Goal: Navigation & Orientation: Find specific page/section

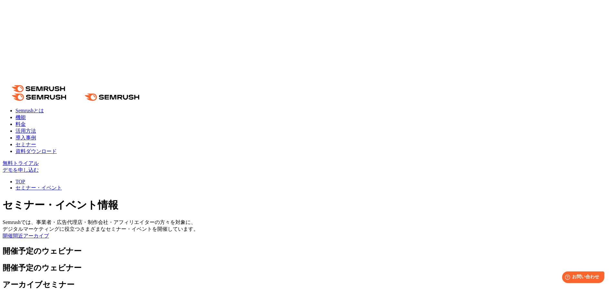
click at [36, 135] on link "導入事例" at bounding box center [25, 137] width 21 height 5
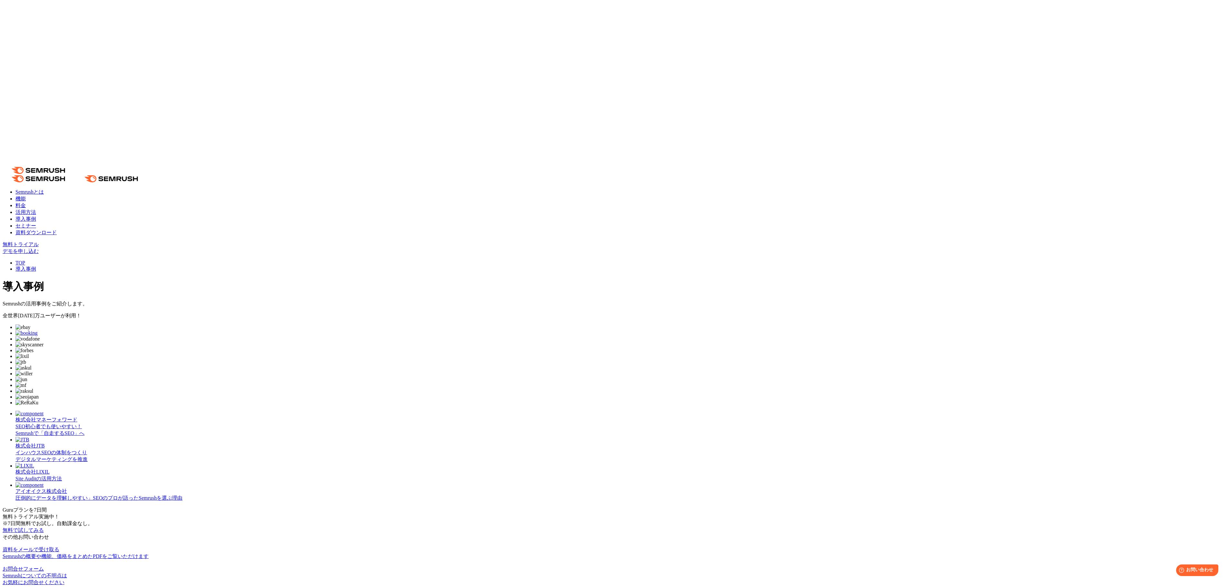
scroll to position [64, 0]
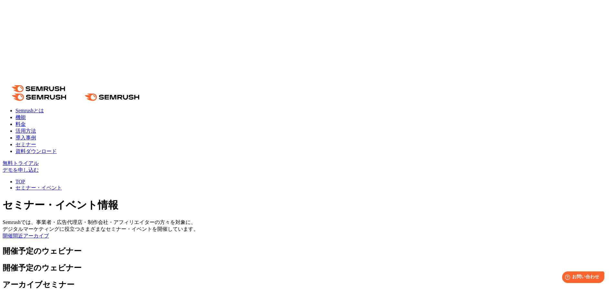
click at [36, 128] on link "活用方法" at bounding box center [25, 130] width 21 height 5
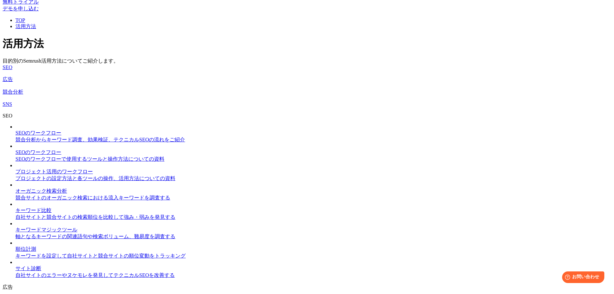
scroll to position [129, 0]
